Goal: Task Accomplishment & Management: Manage account settings

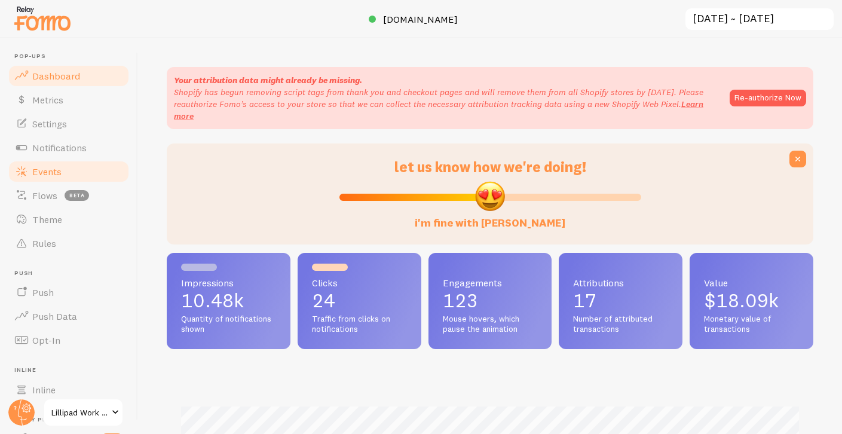
click at [60, 173] on span "Events" at bounding box center [46, 171] width 29 height 12
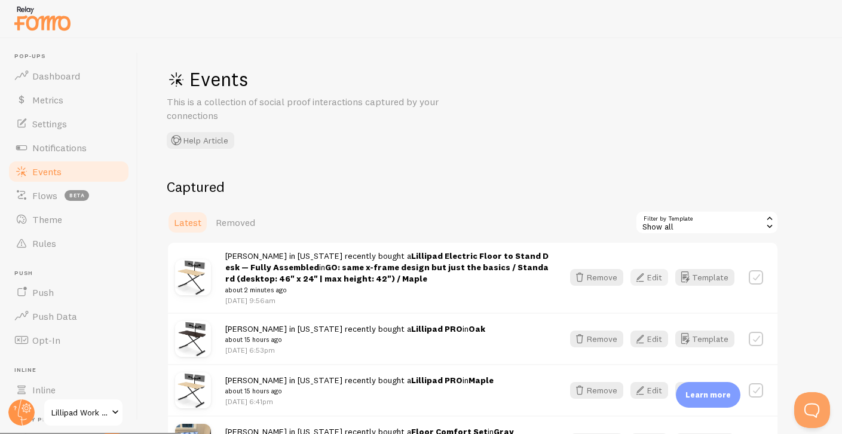
click at [654, 274] on button "Edit" at bounding box center [649, 277] width 38 height 17
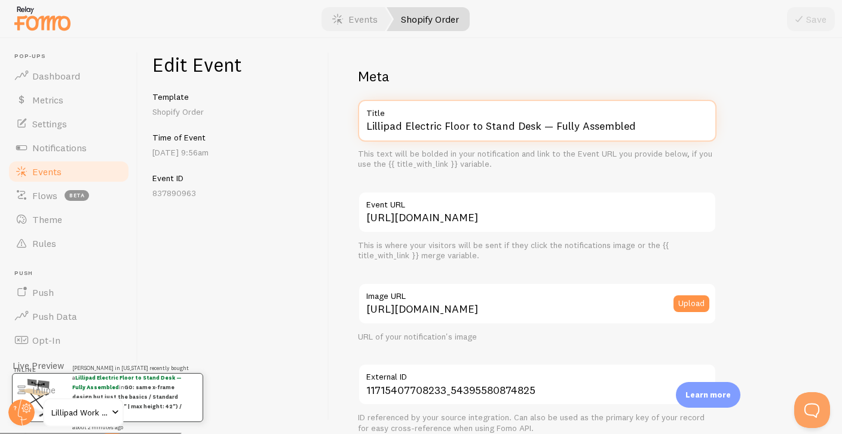
drag, startPoint x: 405, startPoint y: 124, endPoint x: 531, endPoint y: 193, distance: 143.8
click at [525, 191] on div "Meta Lillipad Electric Floor to Stand Desk — Fully Assembled Title This text wi…" at bounding box center [537, 438] width 358 height 743
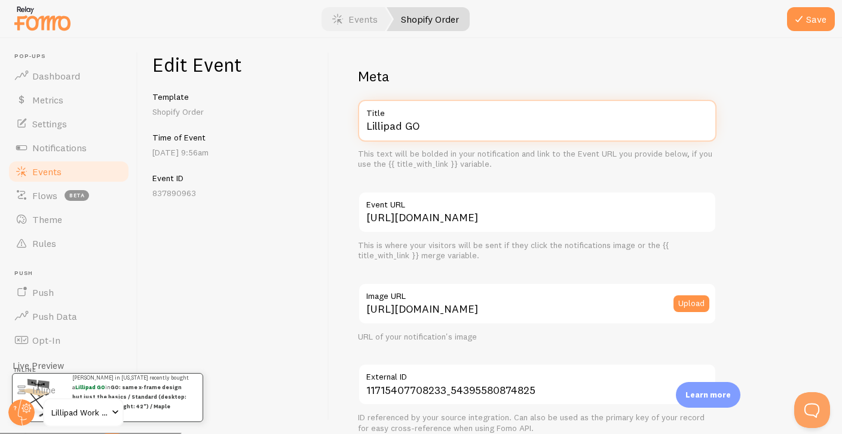
scroll to position [727, 0]
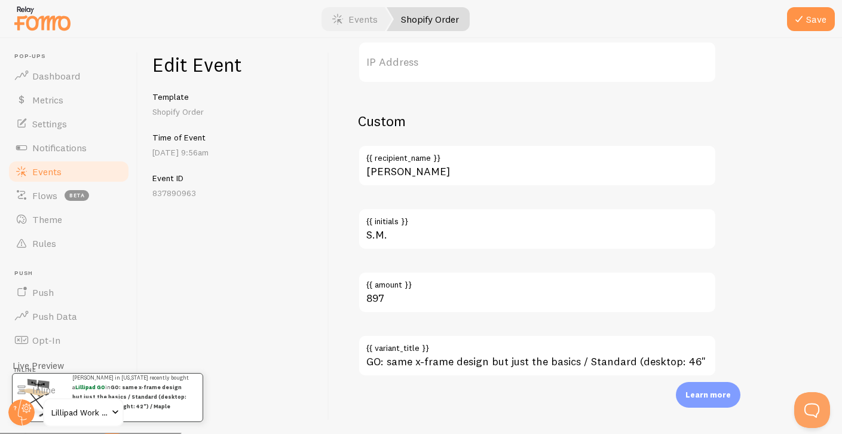
type input "Lillipad GO"
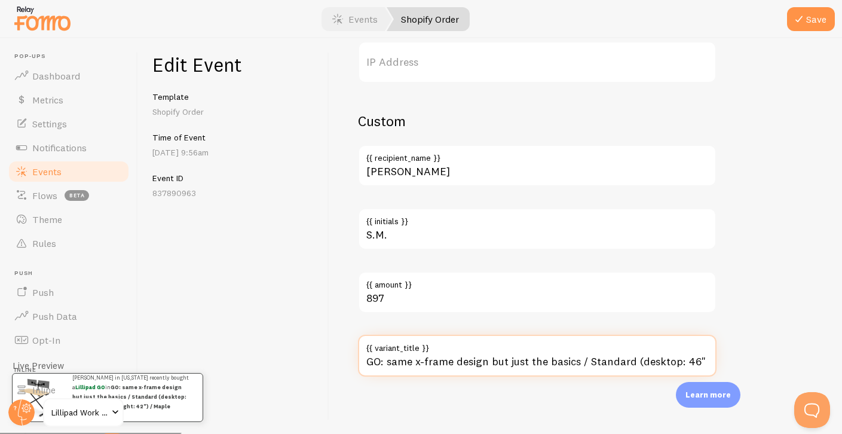
click at [457, 366] on input "GO: same x-frame design but just the basics / Standard (desktop: 46" x 24" | ma…" at bounding box center [537, 355] width 358 height 42
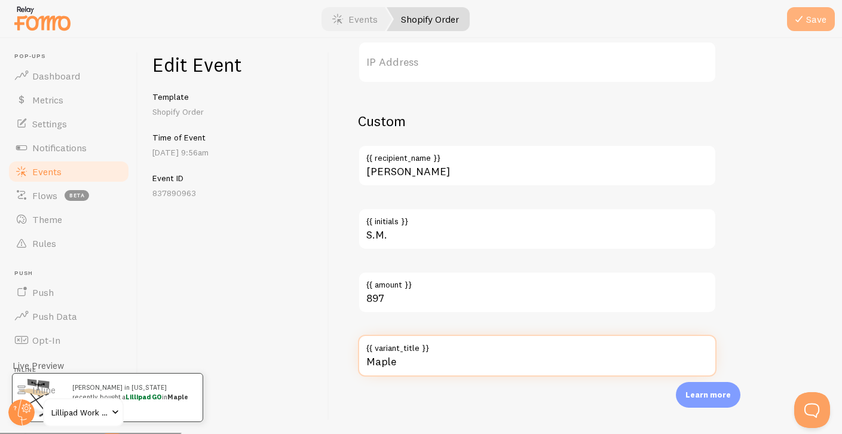
type input "Maple"
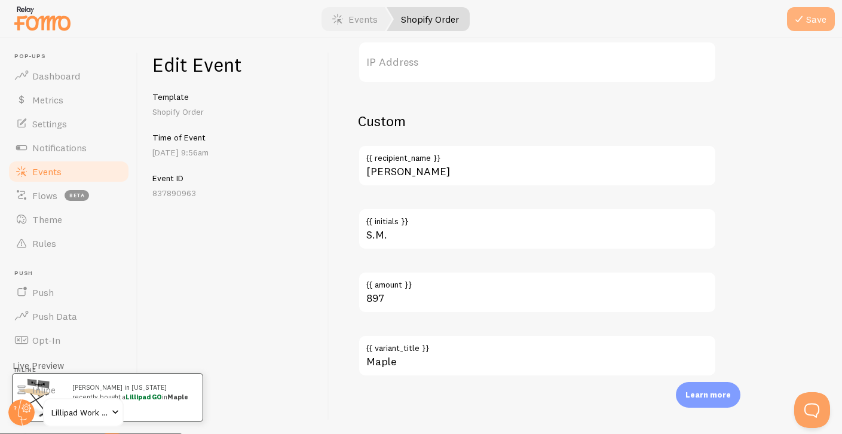
click at [803, 16] on icon "submit" at bounding box center [798, 19] width 14 height 14
